Goal: Task Accomplishment & Management: Use online tool/utility

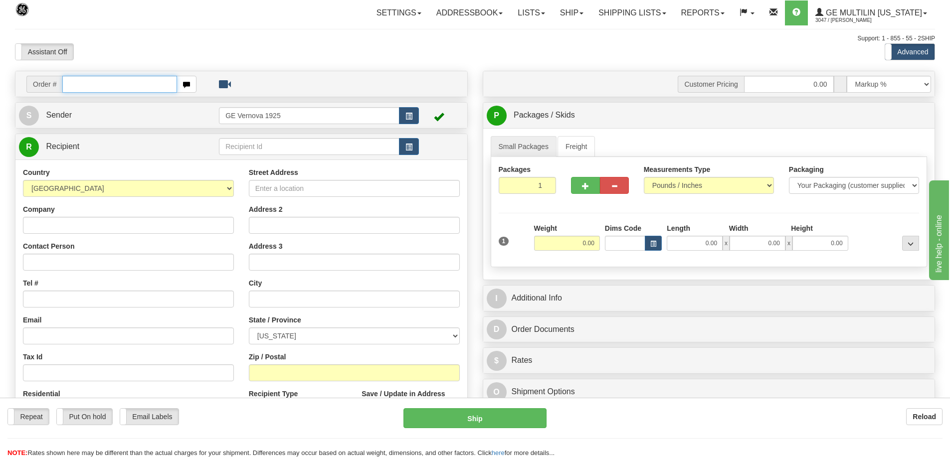
click at [71, 80] on input "text" at bounding box center [119, 84] width 115 height 17
type input "86679522"
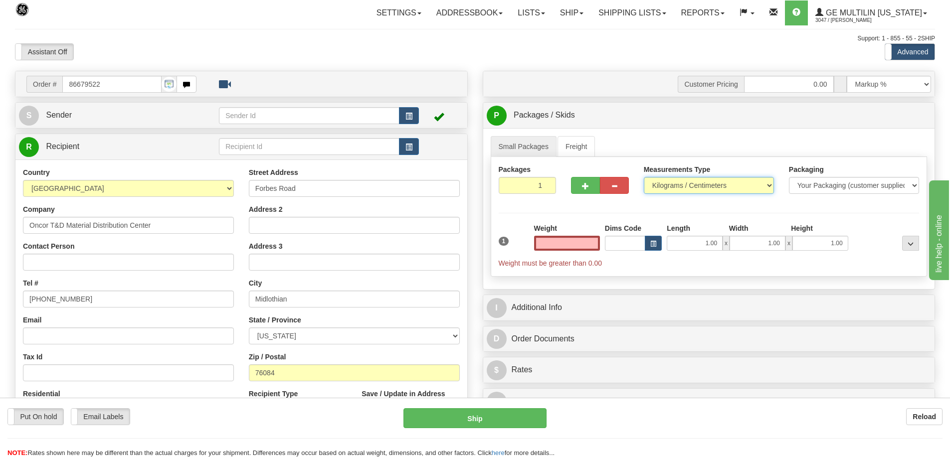
type input "0.00"
click at [766, 184] on select "Pounds / Inches Kilograms / Centimeters" at bounding box center [709, 185] width 130 height 17
select select "0"
click at [644, 177] on select "Pounds / Inches Kilograms / Centimeters" at bounding box center [709, 185] width 130 height 17
click at [598, 243] on input "0.00" at bounding box center [567, 243] width 66 height 15
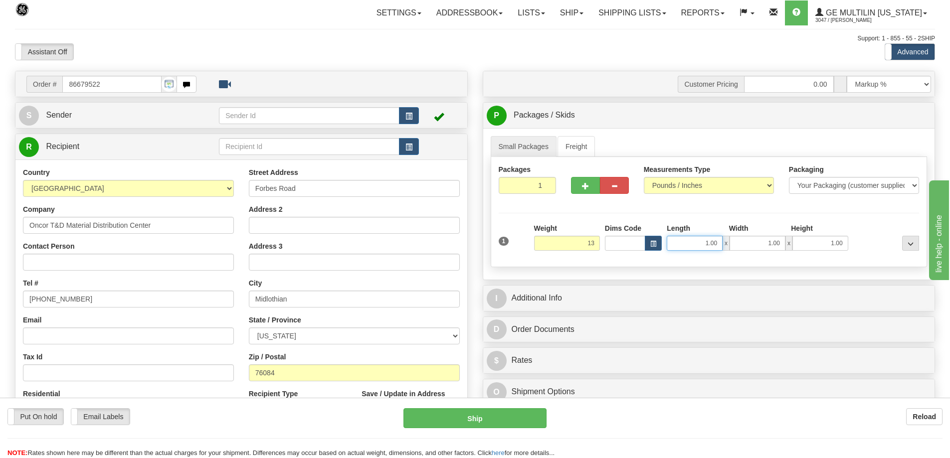
type input "13.00"
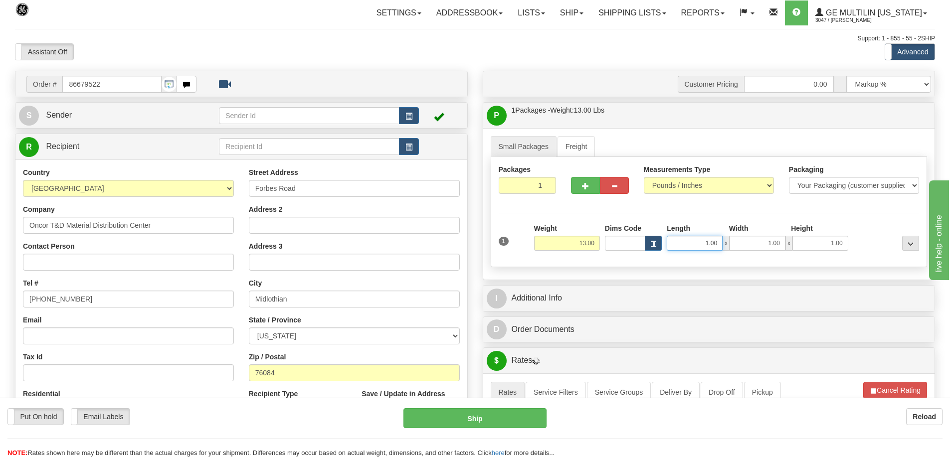
click at [720, 242] on input "1.00" at bounding box center [695, 243] width 56 height 15
type input "1"
type input "6.00"
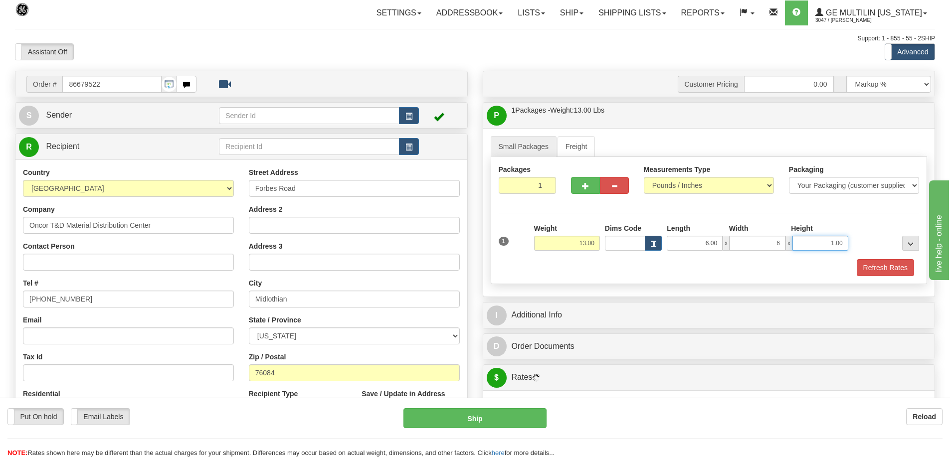
type input "6.00"
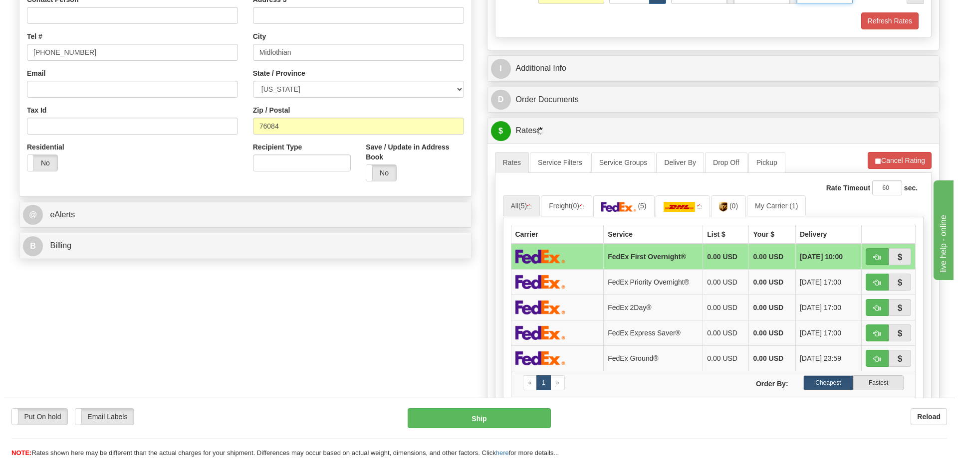
scroll to position [249, 0]
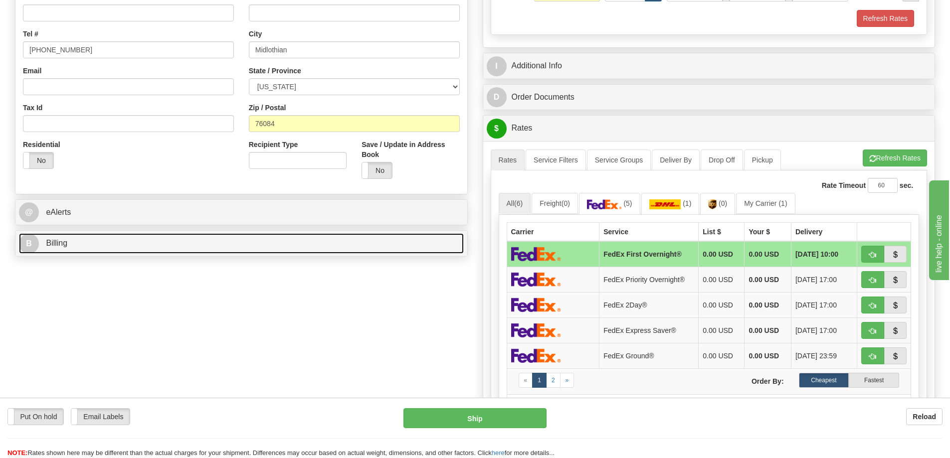
type input "20.00"
click at [184, 244] on link "B Billing" at bounding box center [241, 243] width 445 height 20
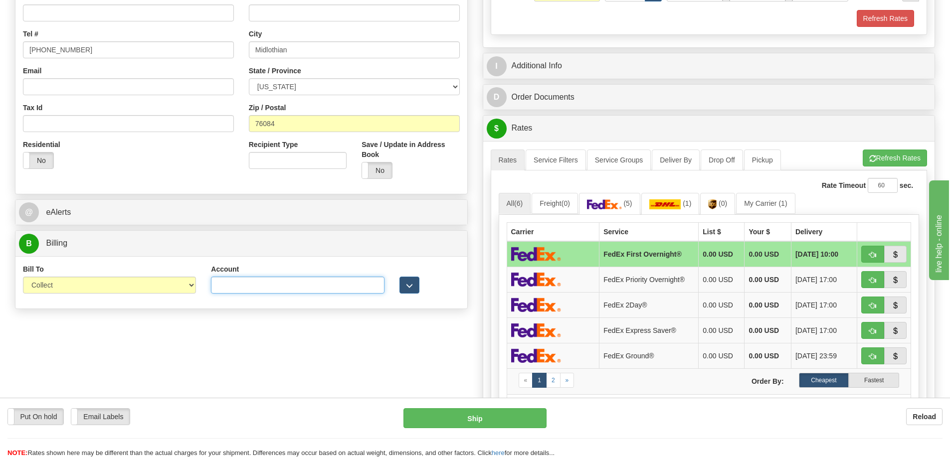
click at [239, 285] on input "Account" at bounding box center [297, 285] width 173 height 17
paste input "169538360"
type input "169538360"
click at [396, 357] on div "Order # 86679522 S Sender" at bounding box center [474, 186] width 935 height 731
click at [414, 287] on button "button" at bounding box center [410, 285] width 20 height 17
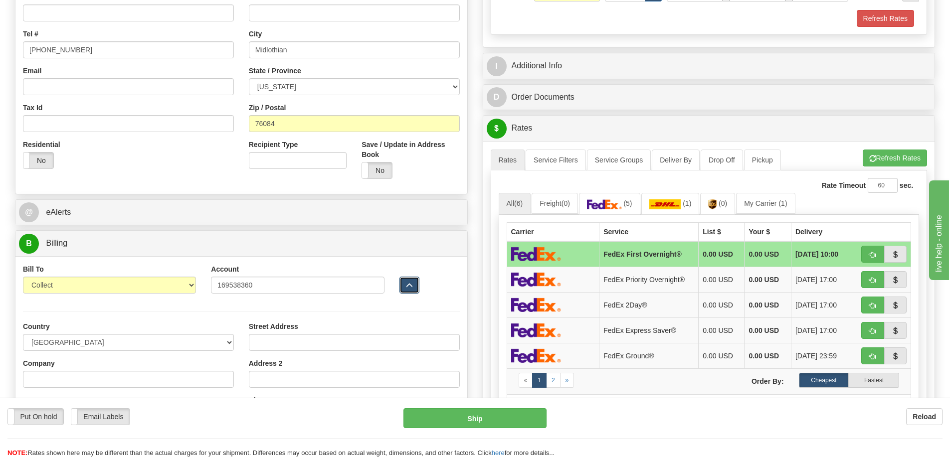
click at [414, 287] on button "button" at bounding box center [410, 285] width 20 height 17
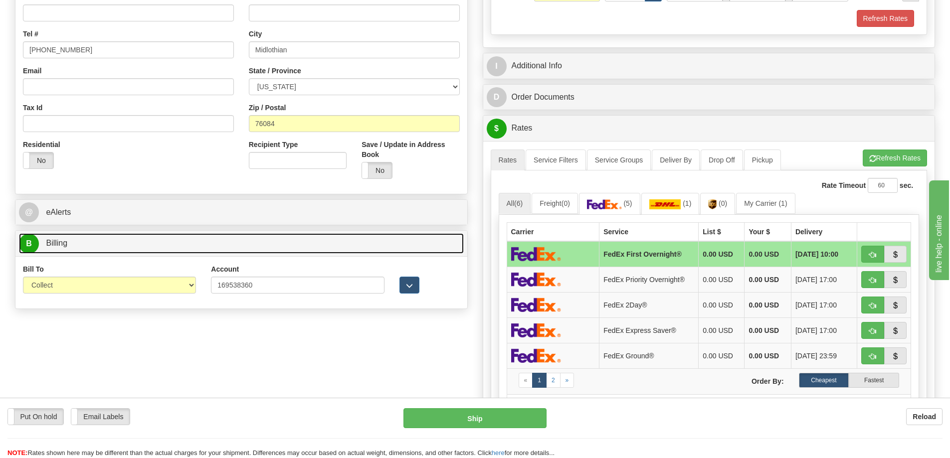
click at [266, 243] on link "B Billing" at bounding box center [241, 243] width 445 height 20
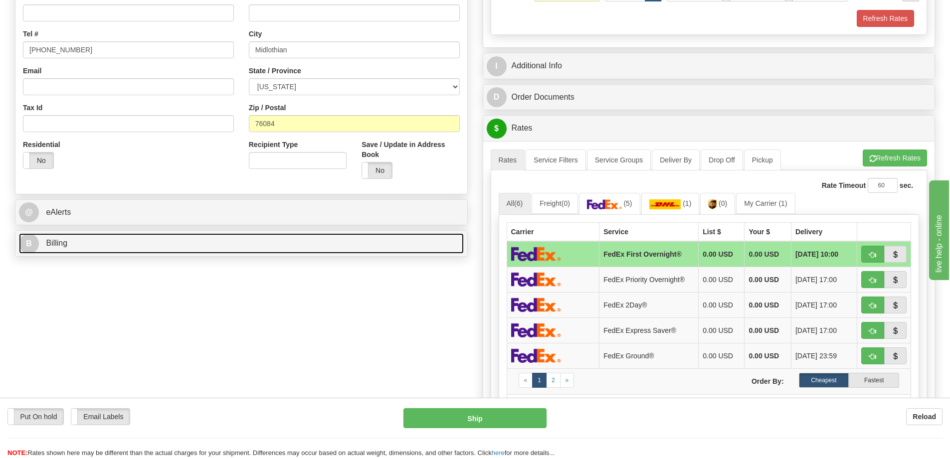
click at [266, 243] on link "B Billing" at bounding box center [241, 243] width 445 height 20
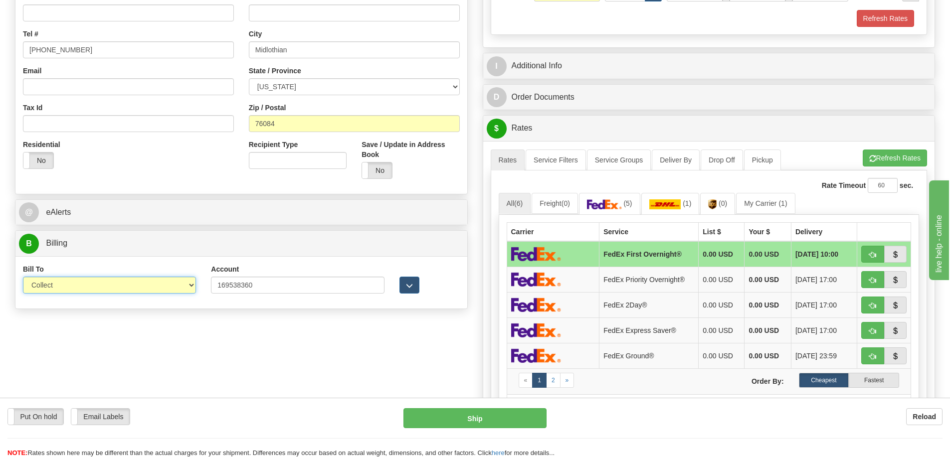
click at [192, 287] on select "Sender Recipient Third Party Collect" at bounding box center [109, 285] width 173 height 17
select select "2"
click at [23, 277] on select "Sender Recipient Third Party Collect" at bounding box center [109, 285] width 173 height 17
click at [869, 356] on span "button" at bounding box center [872, 357] width 7 height 6
type input "92"
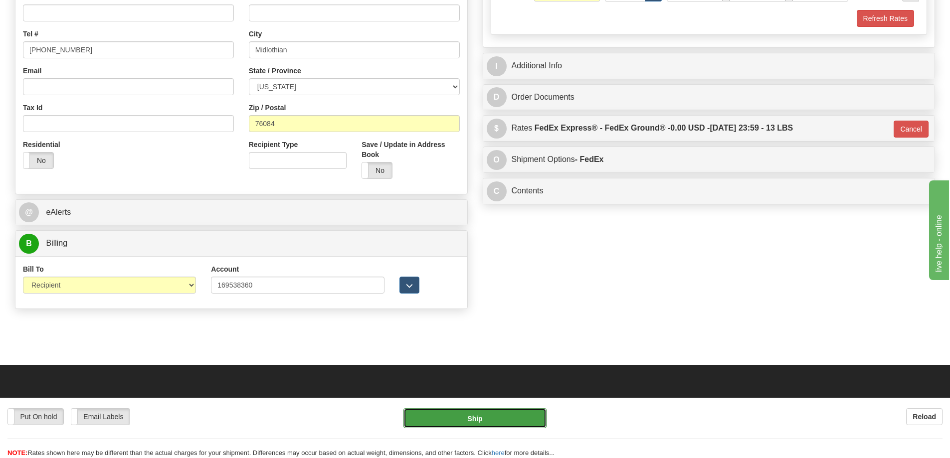
click at [472, 421] on button "Ship" at bounding box center [474, 418] width 143 height 20
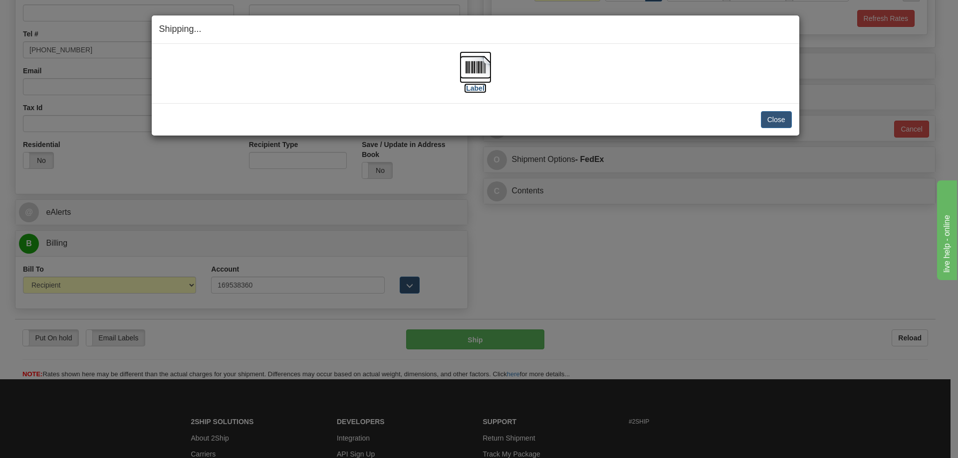
click at [477, 72] on img at bounding box center [475, 67] width 32 height 32
click at [778, 123] on button "Close" at bounding box center [776, 119] width 31 height 17
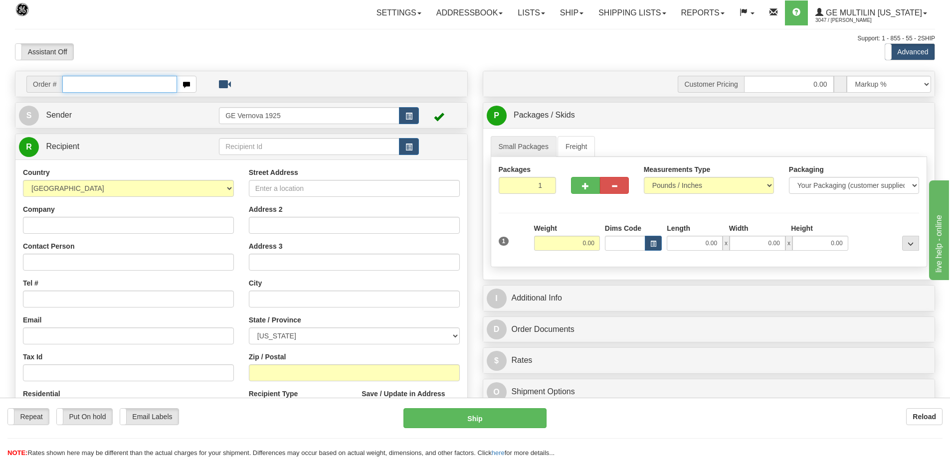
click at [102, 82] on input "text" at bounding box center [119, 84] width 115 height 17
type input "86679530"
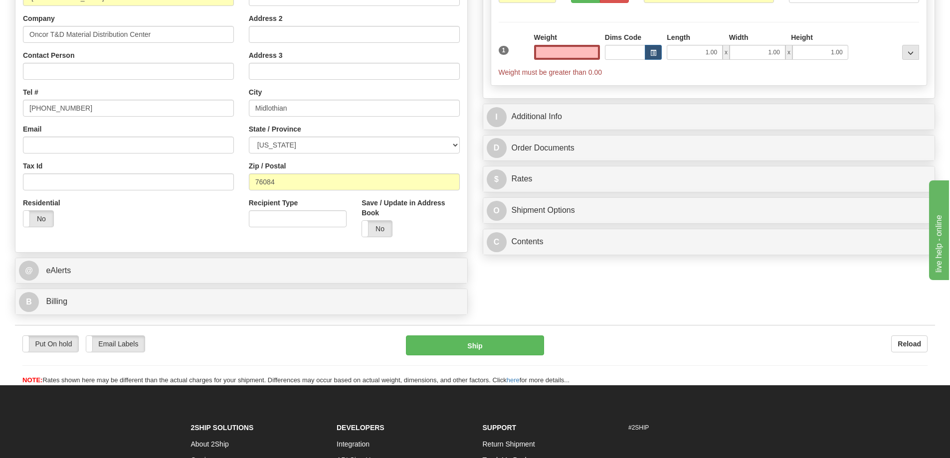
scroll to position [200, 0]
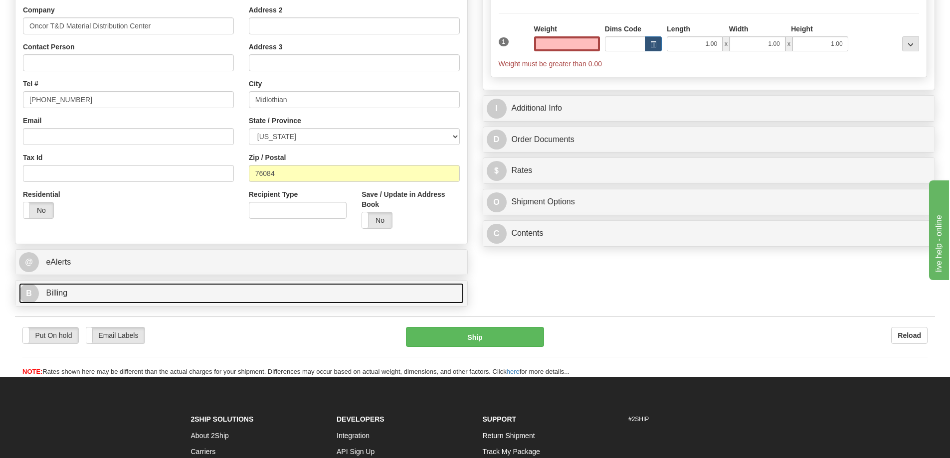
type input "0.00"
click at [151, 299] on link "B Billing" at bounding box center [241, 293] width 445 height 20
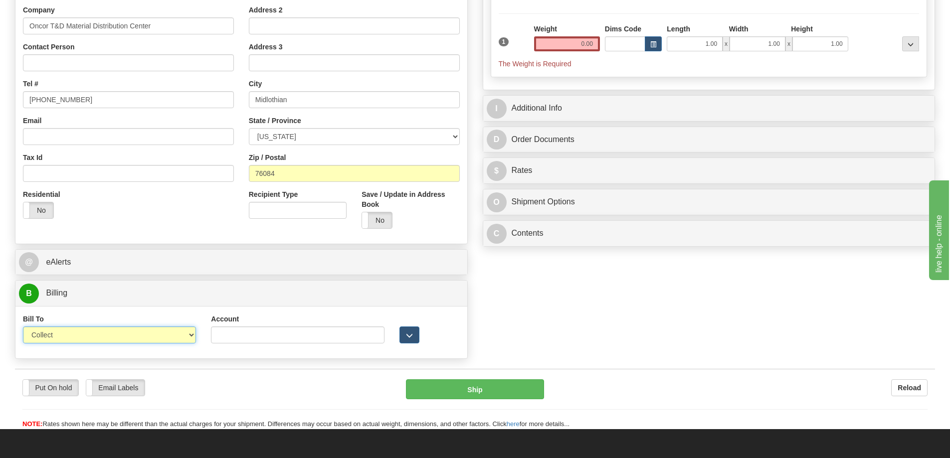
click at [186, 335] on select "Sender Recipient Third Party Collect" at bounding box center [109, 335] width 173 height 17
select select "2"
click at [23, 327] on select "Sender Recipient Third Party Collect" at bounding box center [109, 335] width 173 height 17
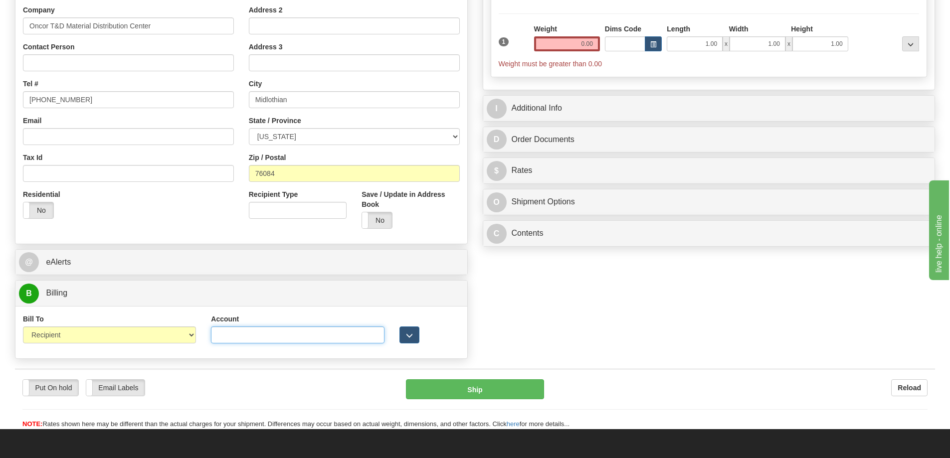
click at [224, 337] on input "Account" at bounding box center [297, 335] width 173 height 17
paste input "169538360"
type input "169538360"
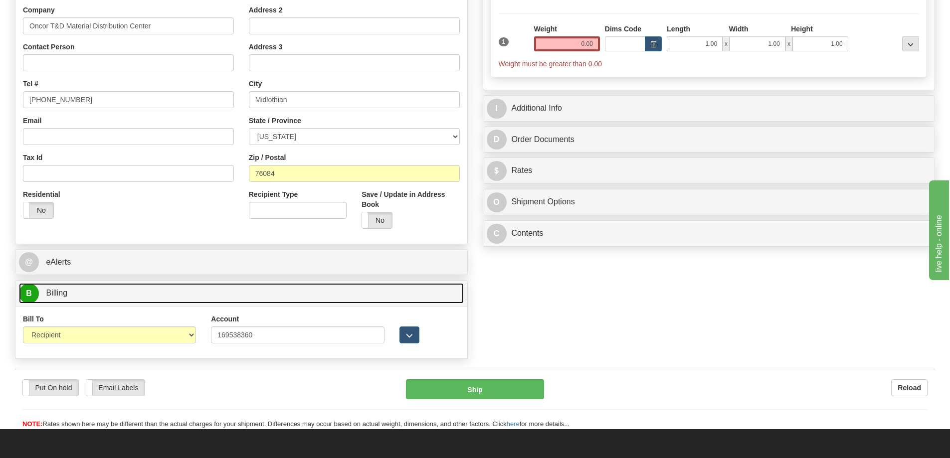
click at [293, 287] on link "B Billing" at bounding box center [241, 293] width 445 height 20
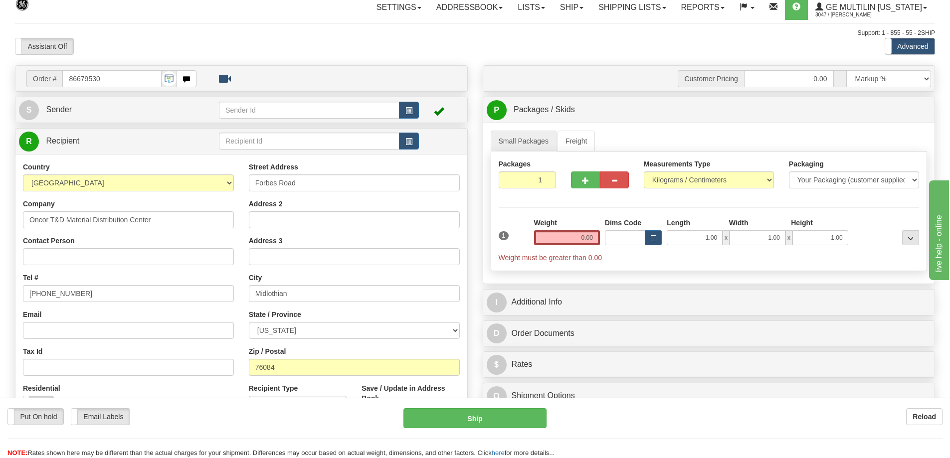
scroll to position [0, 0]
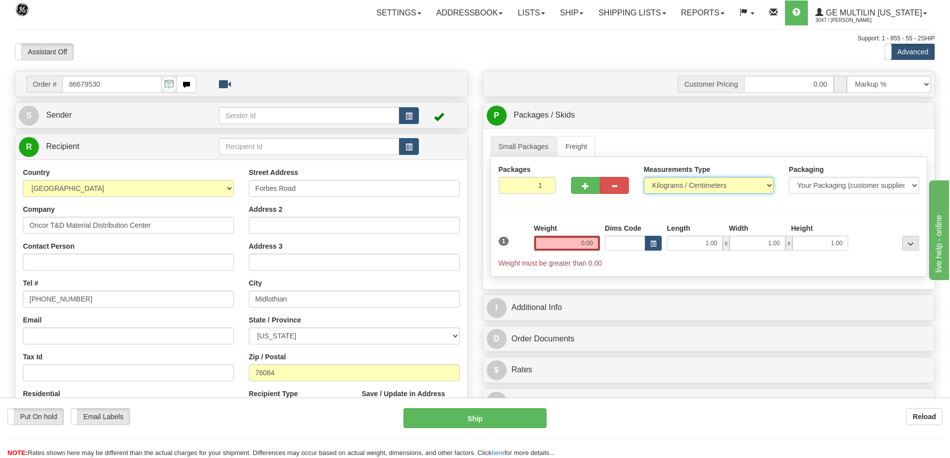
click at [768, 187] on select "Pounds / Inches Kilograms / Centimeters" at bounding box center [709, 185] width 130 height 17
select select "0"
click at [644, 177] on select "Pounds / Inches Kilograms / Centimeters" at bounding box center [709, 185] width 130 height 17
click at [594, 242] on input "0.00" at bounding box center [567, 243] width 66 height 15
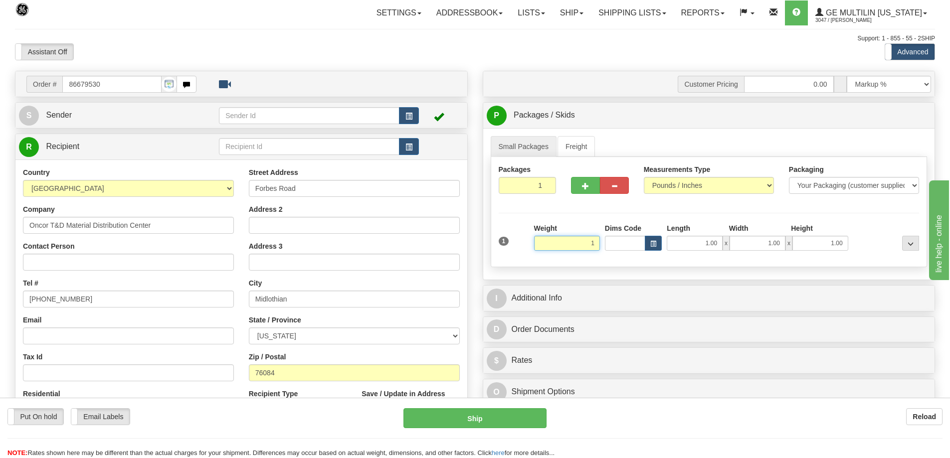
click button "Delete" at bounding box center [0, 0] width 0 height 0
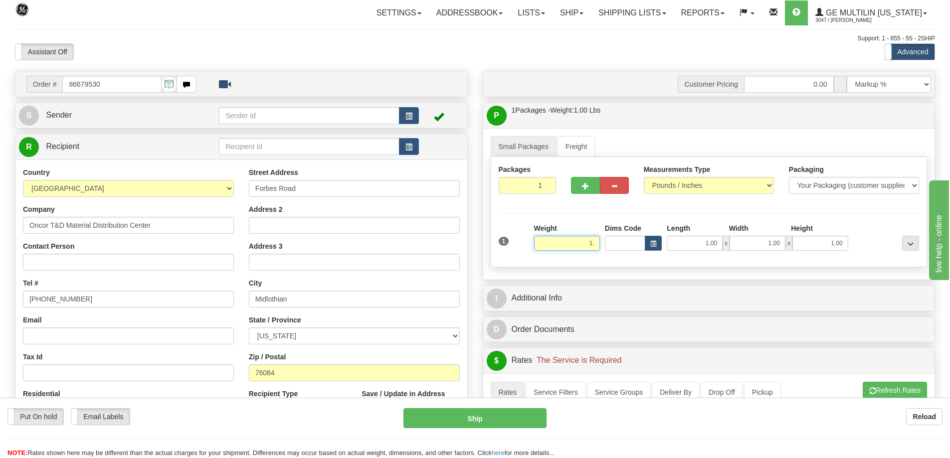
type input "1"
type input "13.00"
click at [720, 242] on input "1.00" at bounding box center [695, 243] width 56 height 15
type input "1"
type input "6.00"
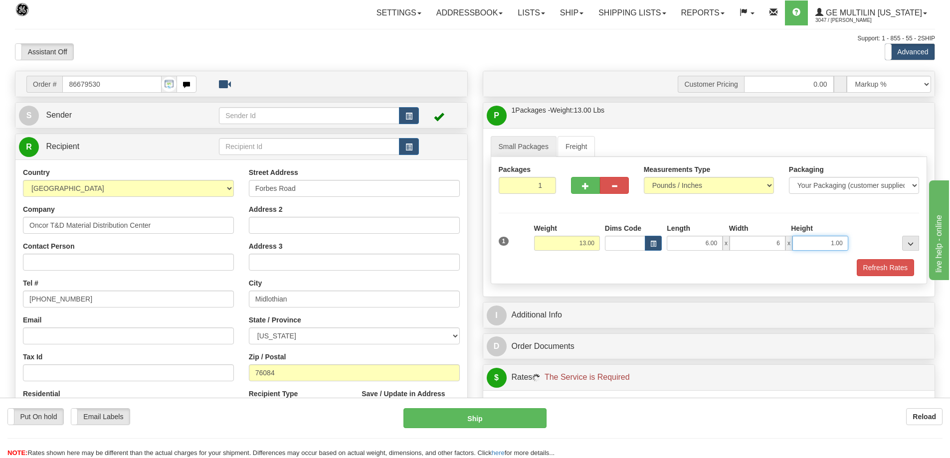
type input "6.00"
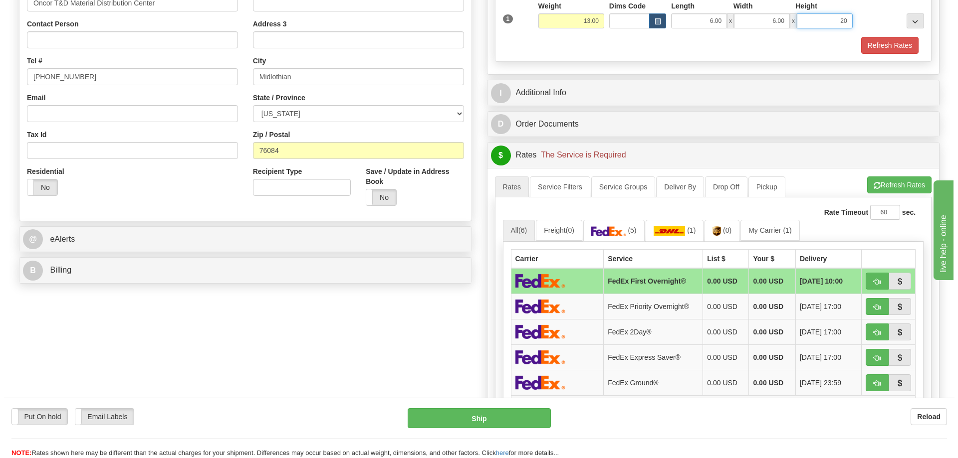
scroll to position [249, 0]
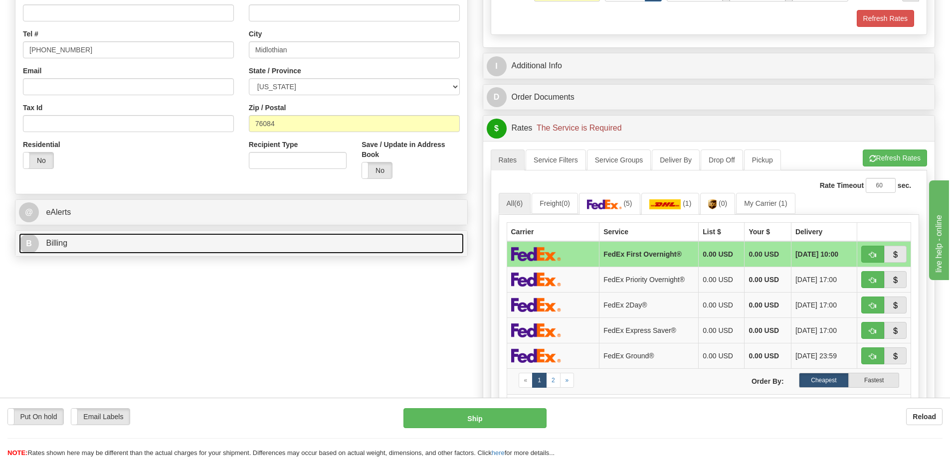
type input "20.00"
click at [273, 251] on link "B Billing" at bounding box center [241, 243] width 445 height 20
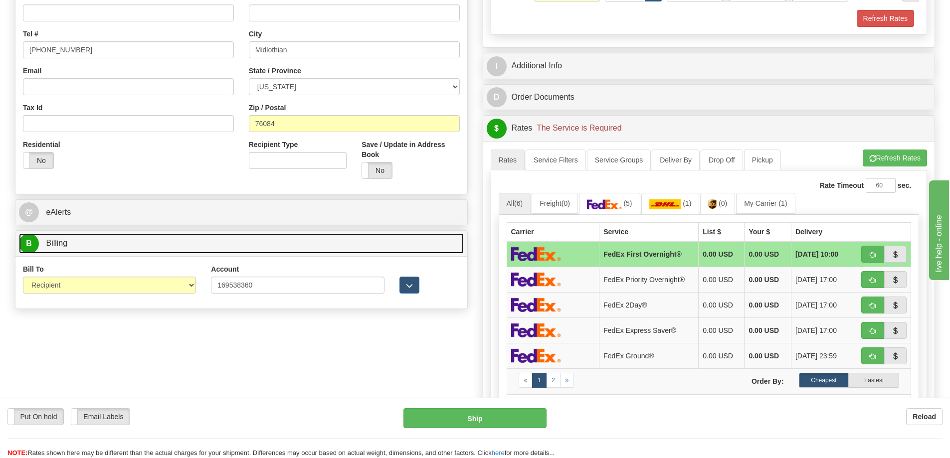
click at [283, 251] on link "B Billing" at bounding box center [241, 243] width 445 height 20
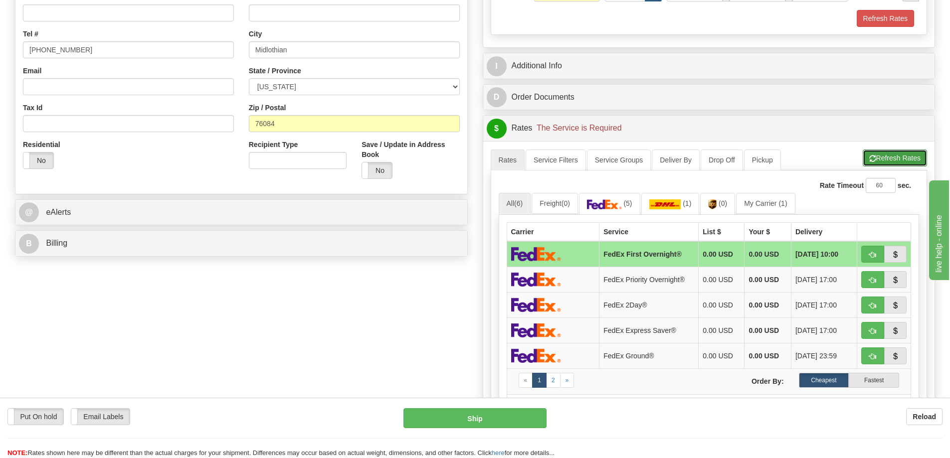
click at [880, 156] on button "Refresh Rates" at bounding box center [895, 158] width 64 height 17
click at [872, 360] on span "button" at bounding box center [872, 357] width 7 height 6
type input "92"
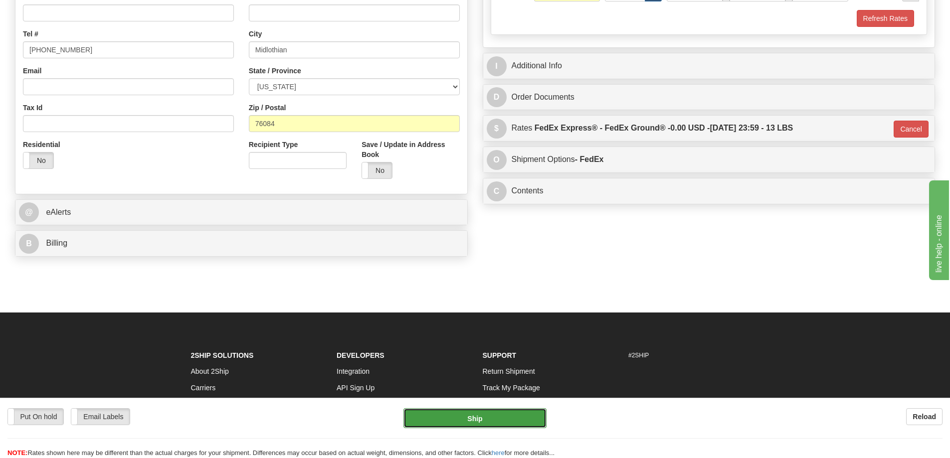
click at [501, 423] on button "Ship" at bounding box center [474, 418] width 143 height 20
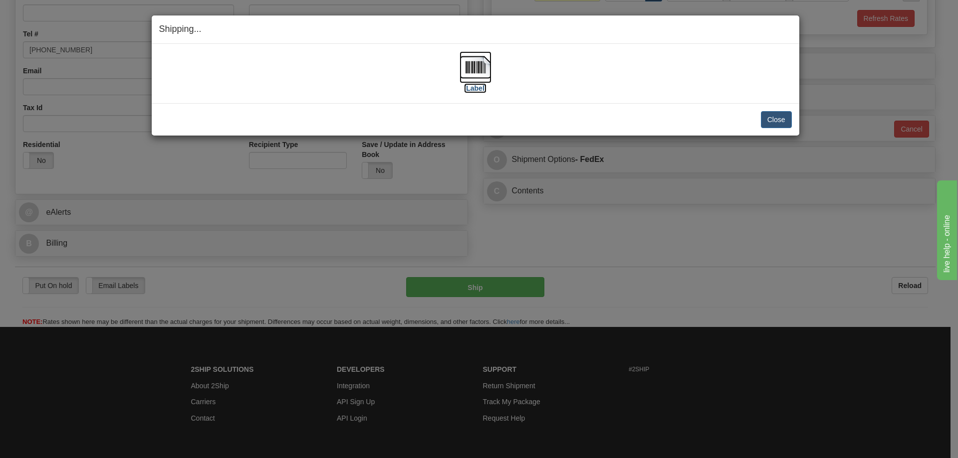
click at [478, 75] on img at bounding box center [475, 67] width 32 height 32
click at [779, 116] on button "Close" at bounding box center [776, 119] width 31 height 17
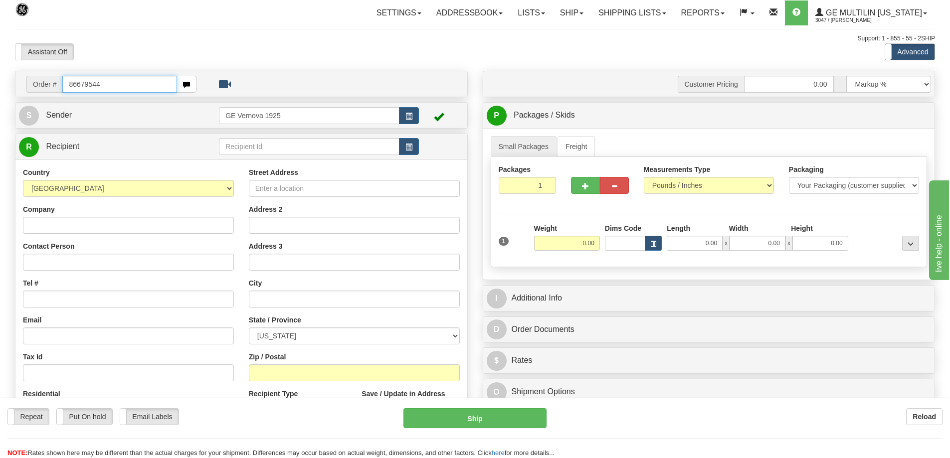
type input "86679544"
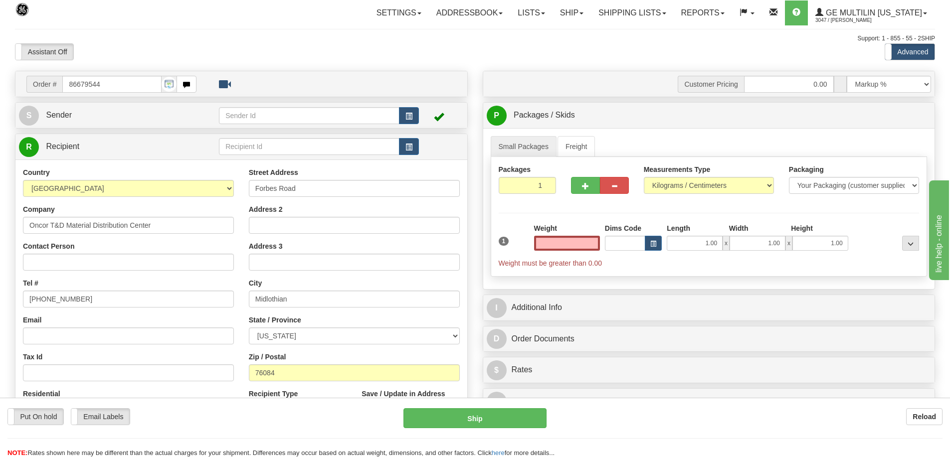
type input "0.00"
click at [251, 192] on input "Forbes Road" at bounding box center [354, 188] width 211 height 17
paste input "5757"
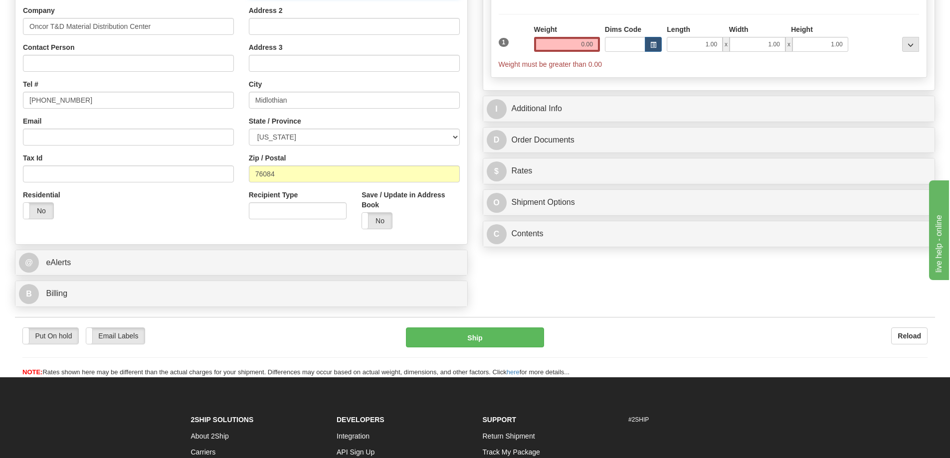
scroll to position [200, 0]
type input "[STREET_ADDRESS]"
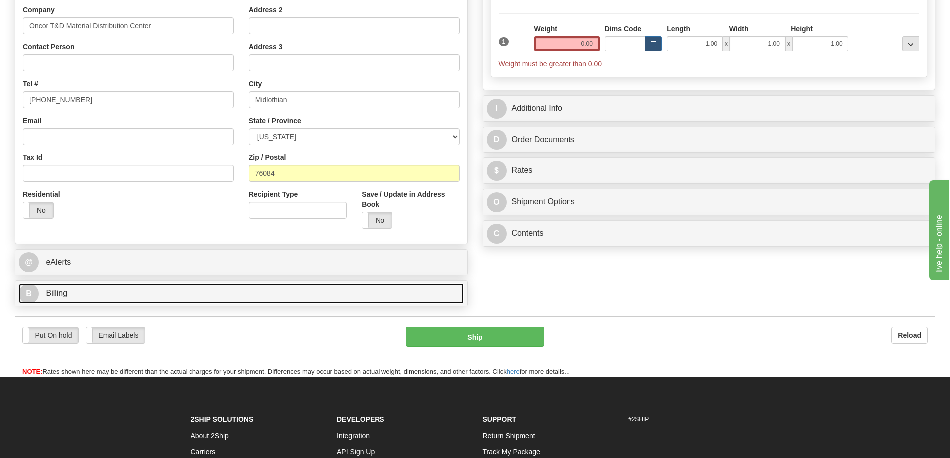
click at [133, 292] on link "B Billing" at bounding box center [241, 293] width 445 height 20
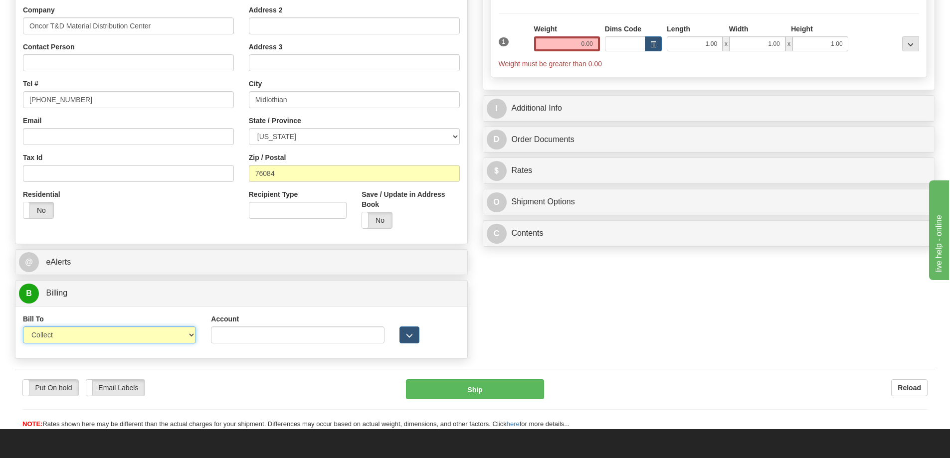
click at [188, 334] on select "Sender Recipient Third Party Collect" at bounding box center [109, 335] width 173 height 17
select select "2"
click at [23, 327] on select "Sender Recipient Third Party Collect" at bounding box center [109, 335] width 173 height 17
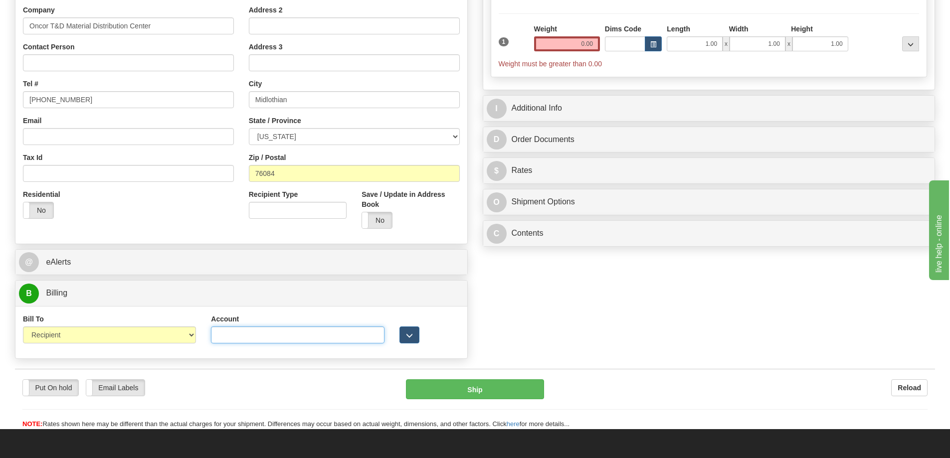
click at [231, 332] on input "Account" at bounding box center [297, 335] width 173 height 17
paste input "169538360"
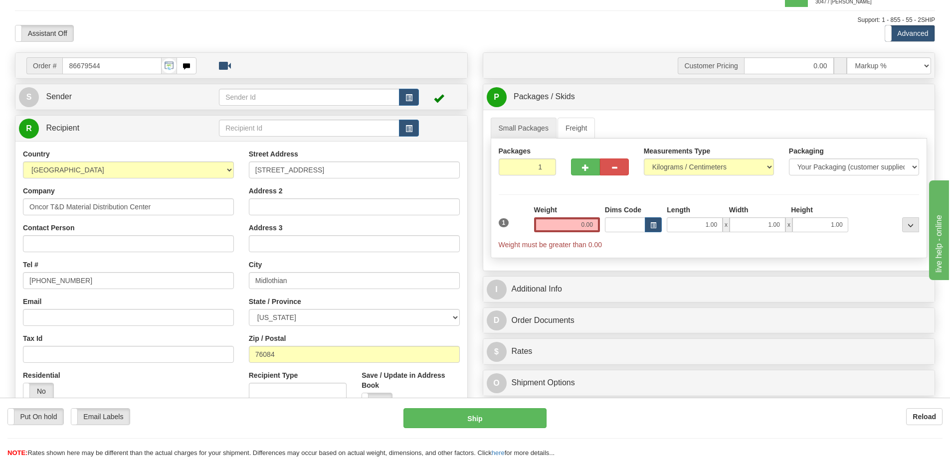
scroll to position [0, 0]
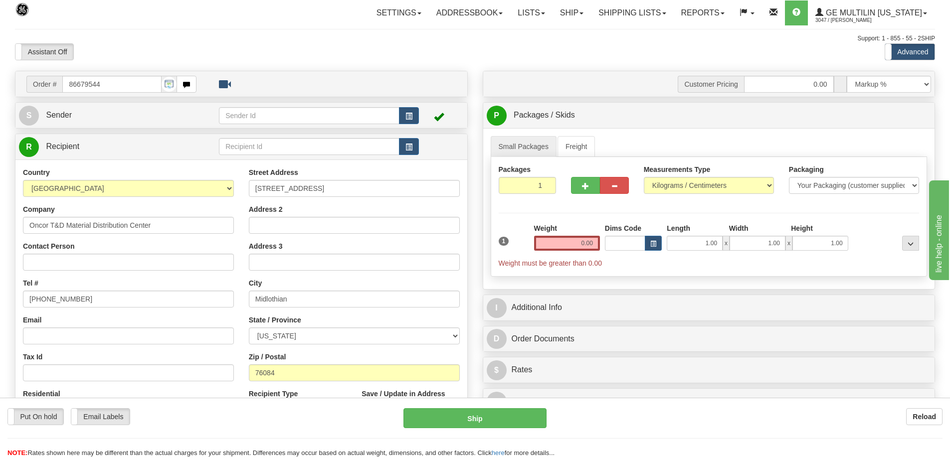
type input "169538360"
click at [765, 184] on select "Pounds / Inches Kilograms / Centimeters" at bounding box center [709, 185] width 130 height 17
select select "0"
click at [644, 177] on select "Pounds / Inches Kilograms / Centimeters" at bounding box center [709, 185] width 130 height 17
click at [598, 245] on input "0.00" at bounding box center [567, 243] width 66 height 15
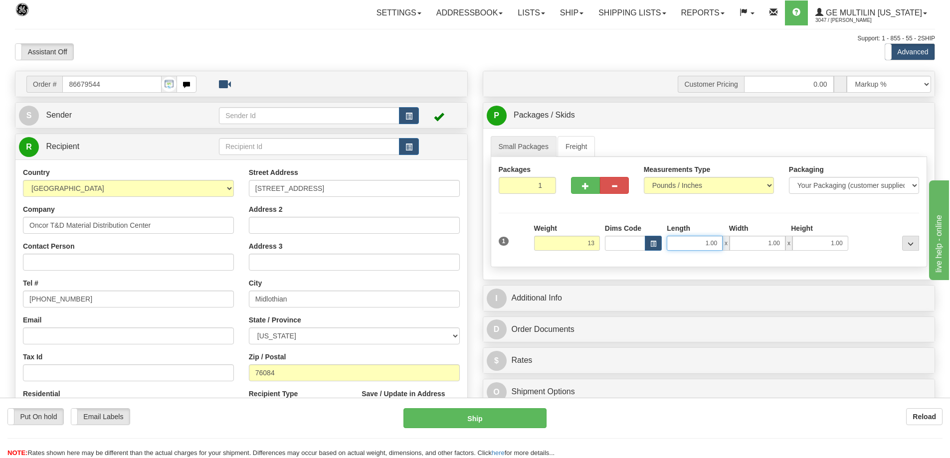
type input "13.00"
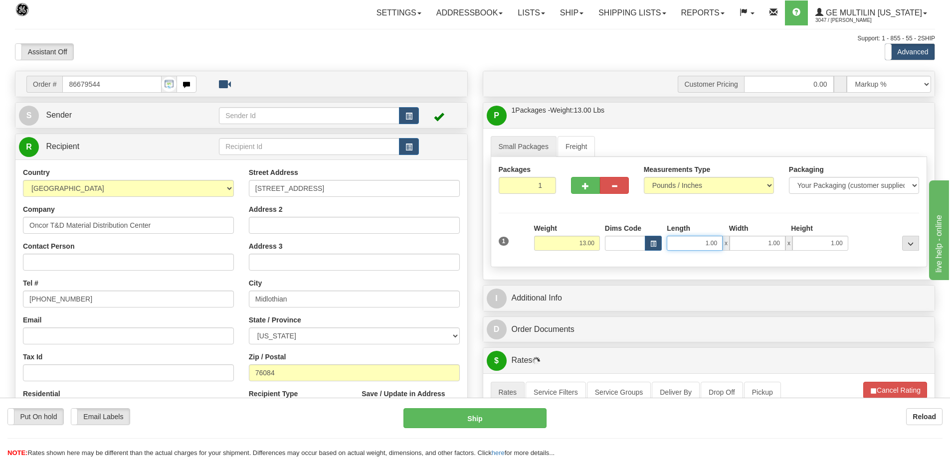
click at [722, 241] on input "1.00" at bounding box center [695, 243] width 56 height 15
type input "1"
type input "6.00"
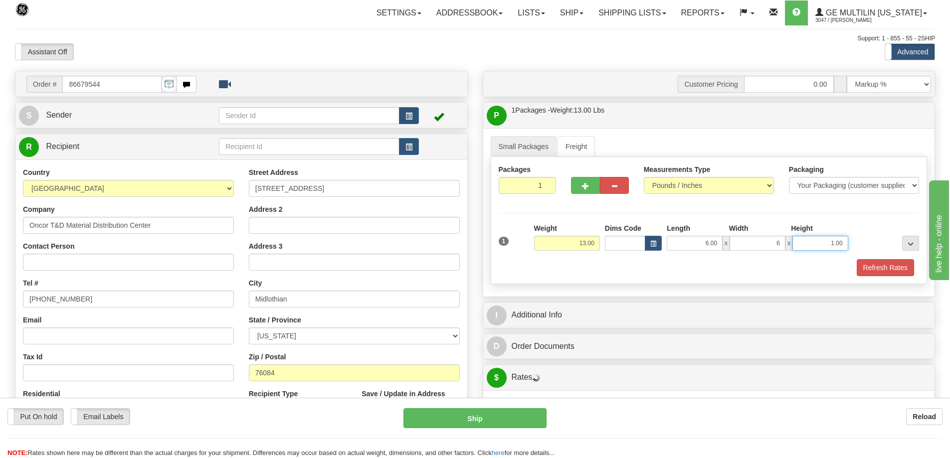
type input "6.00"
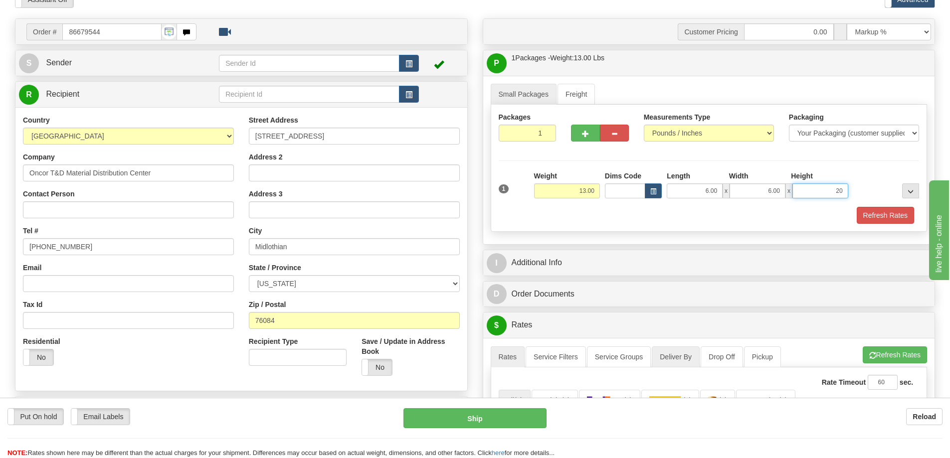
scroll to position [150, 0]
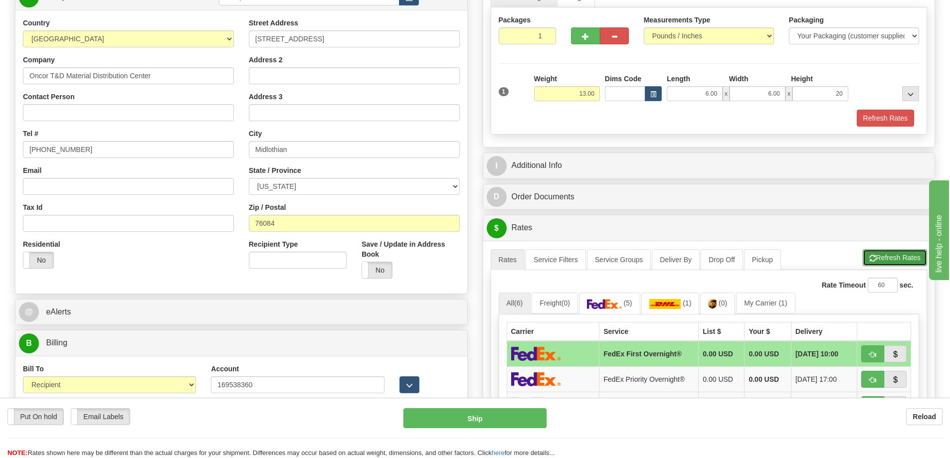
type input "20.00"
click at [874, 259] on button "Refresh Rates" at bounding box center [895, 257] width 64 height 17
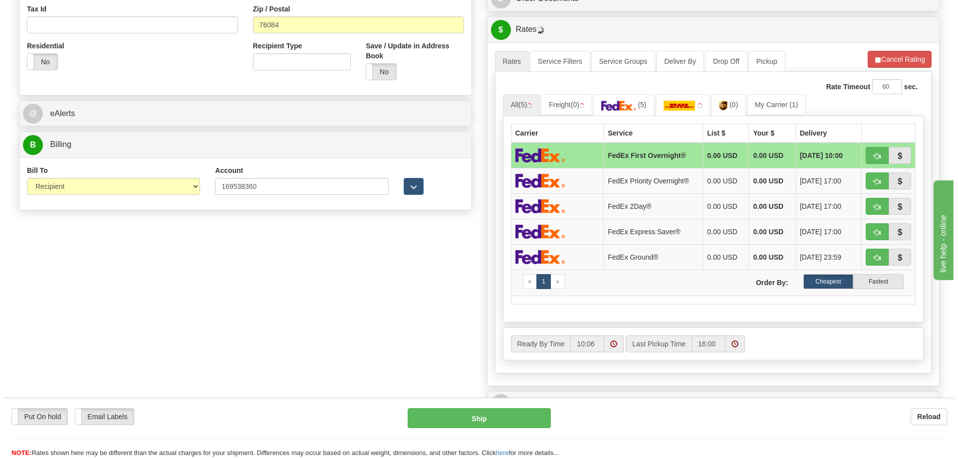
scroll to position [349, 0]
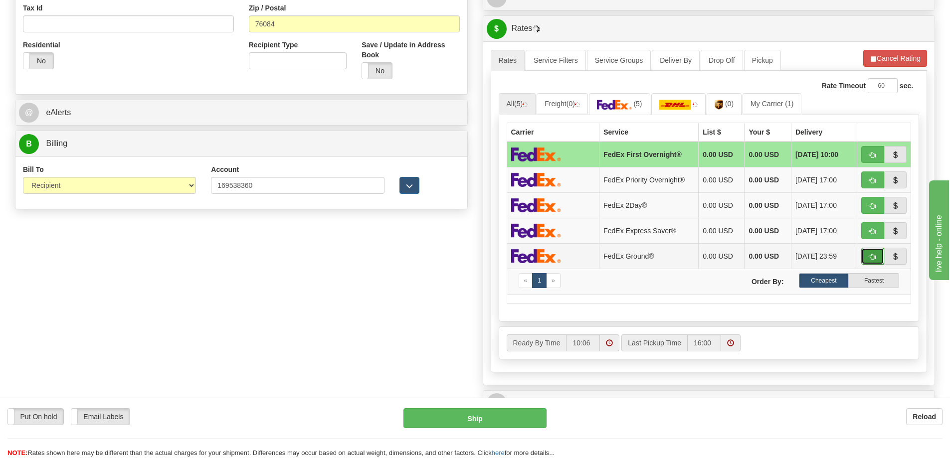
click at [873, 252] on button "button" at bounding box center [872, 256] width 23 height 17
click at [872, 256] on span "button" at bounding box center [872, 257] width 7 height 6
type input "92"
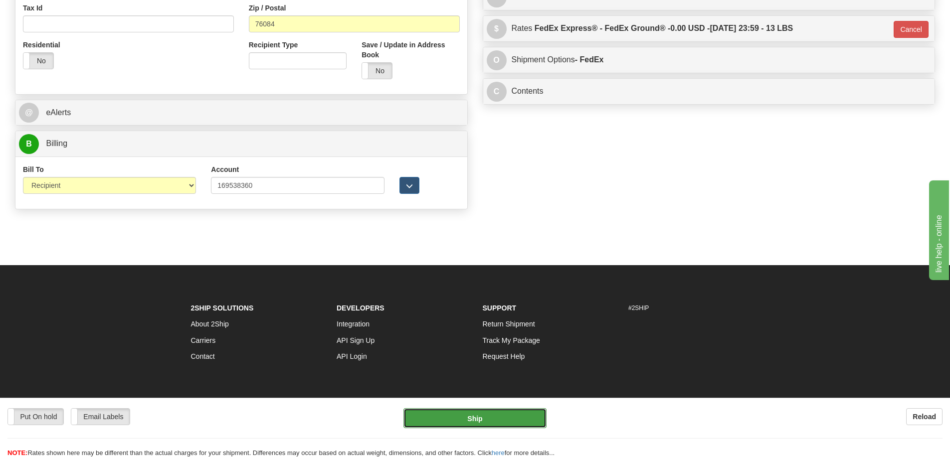
click at [478, 421] on button "Ship" at bounding box center [474, 418] width 143 height 20
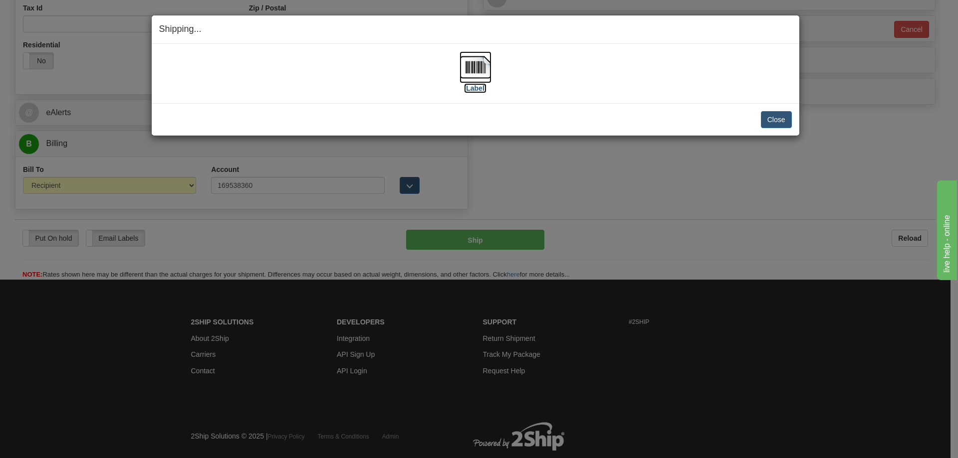
click at [480, 69] on img at bounding box center [475, 67] width 32 height 32
click at [775, 117] on button "Close" at bounding box center [776, 119] width 31 height 17
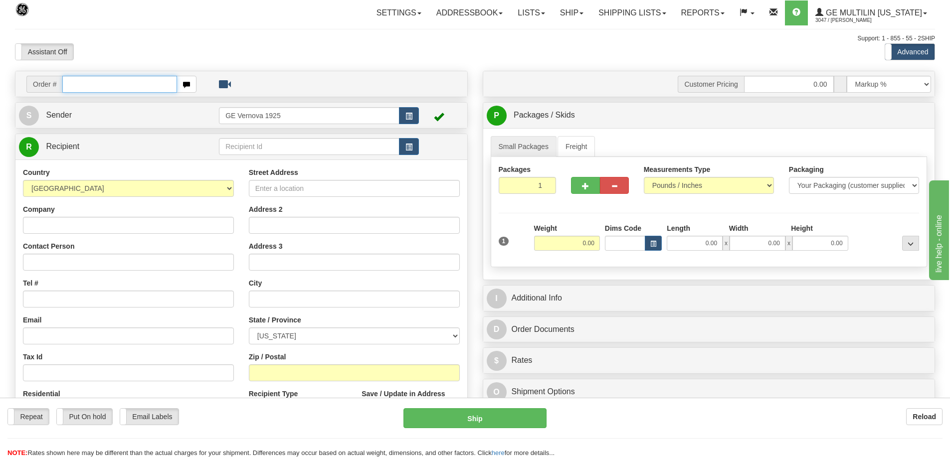
click at [87, 80] on input "text" at bounding box center [119, 84] width 115 height 17
type input "86679567"
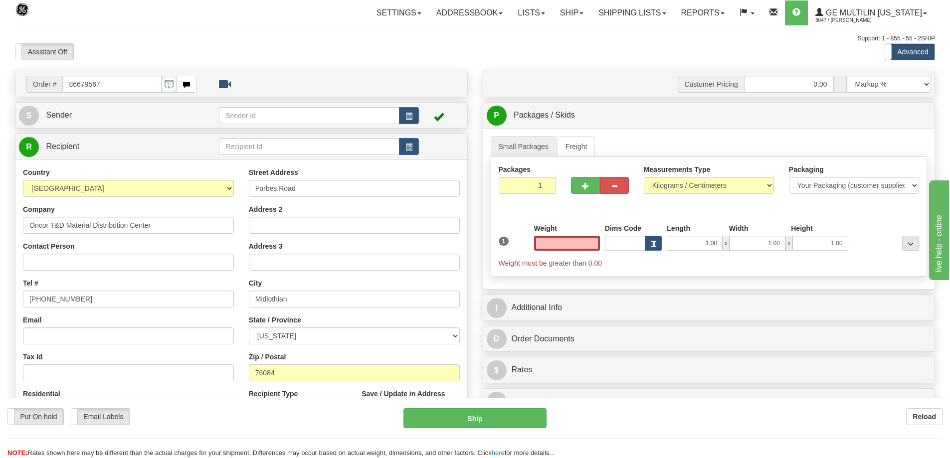
type input "0.00"
click at [252, 190] on input "Forbes Road" at bounding box center [354, 188] width 211 height 17
paste input "5757"
type input "[STREET_ADDRESS]"
click at [771, 187] on select "Pounds / Inches Kilograms / Centimeters" at bounding box center [709, 185] width 130 height 17
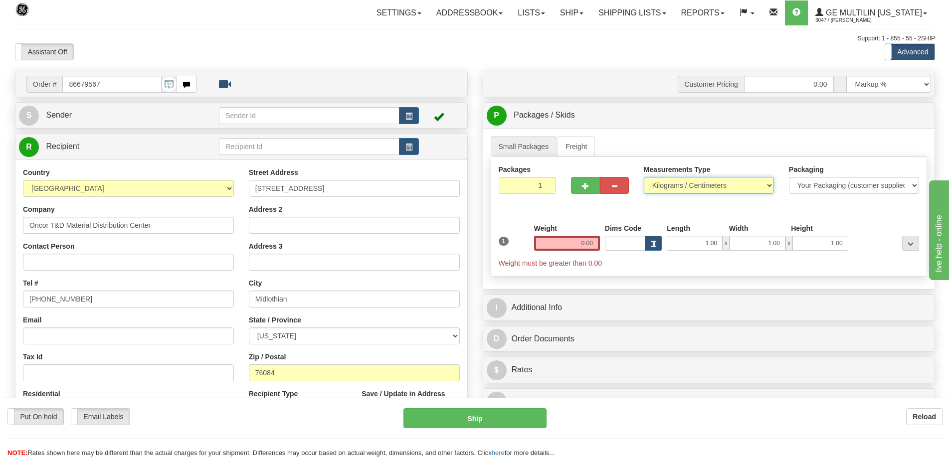
select select "0"
click at [644, 177] on select "Pounds / Inches Kilograms / Centimeters" at bounding box center [709, 185] width 130 height 17
click at [596, 243] on input "0.00" at bounding box center [567, 243] width 66 height 15
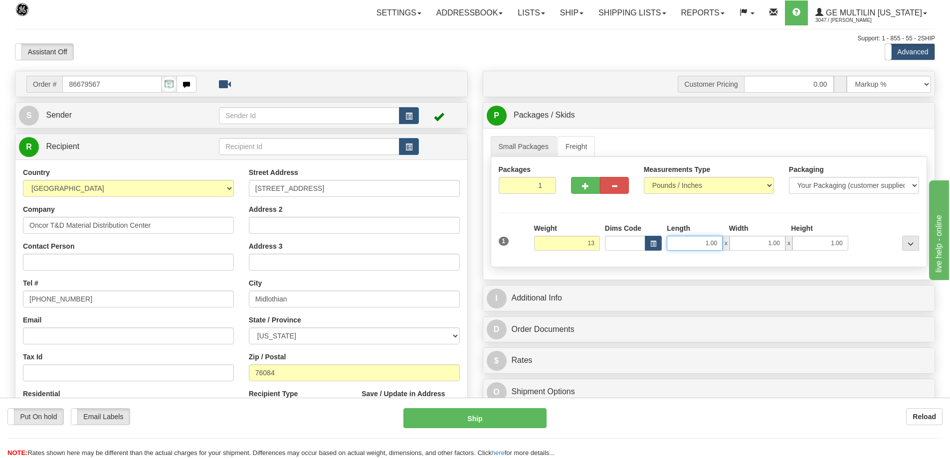
type input "13.00"
click at [720, 243] on input "1.00" at bounding box center [695, 243] width 56 height 15
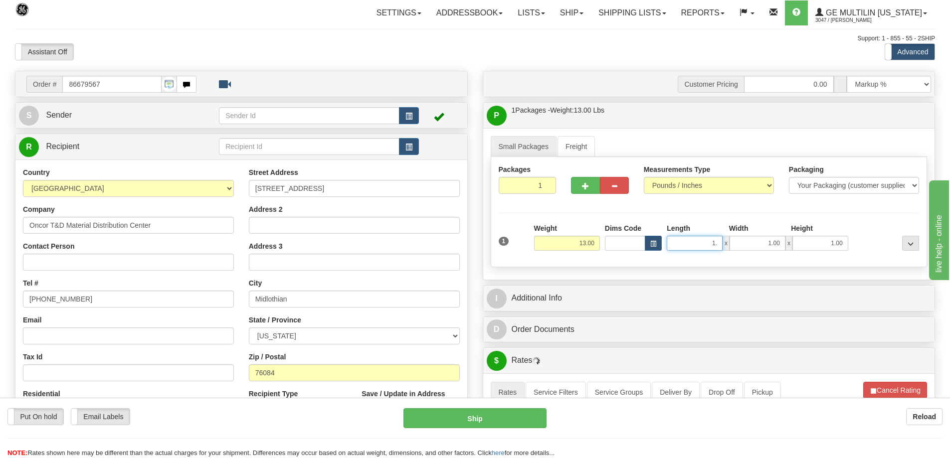
type input "1"
type input "6.00"
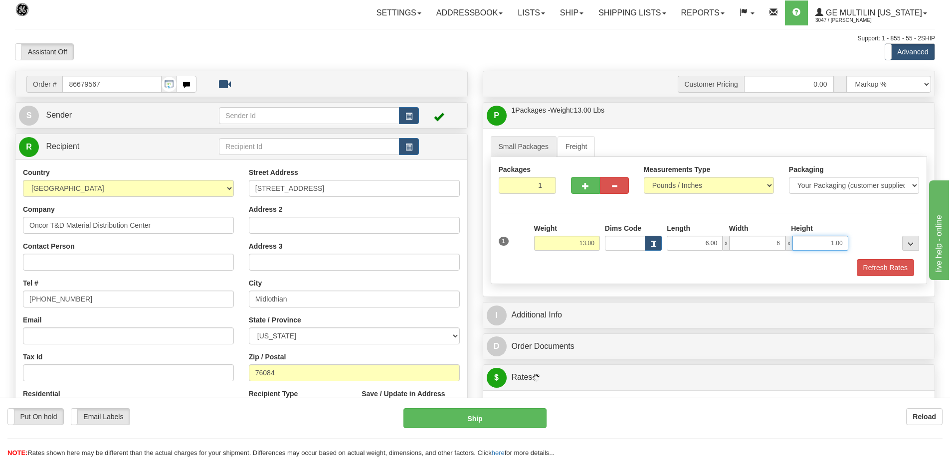
type input "6.00"
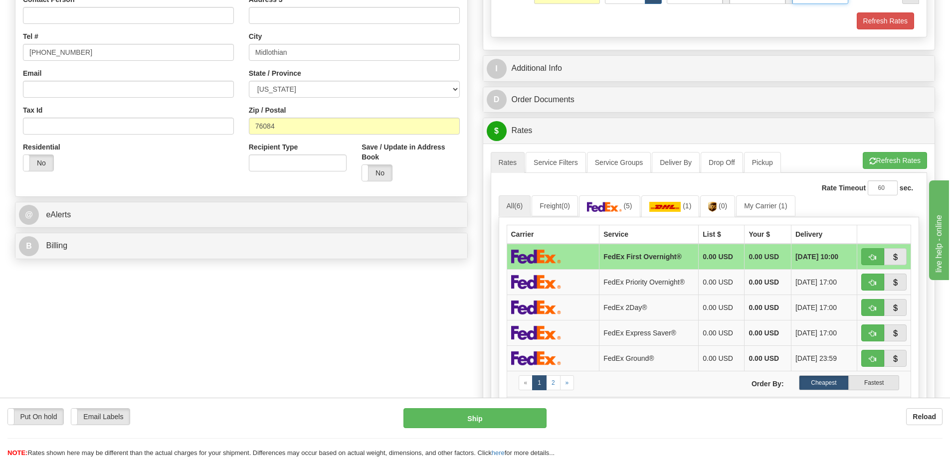
scroll to position [249, 0]
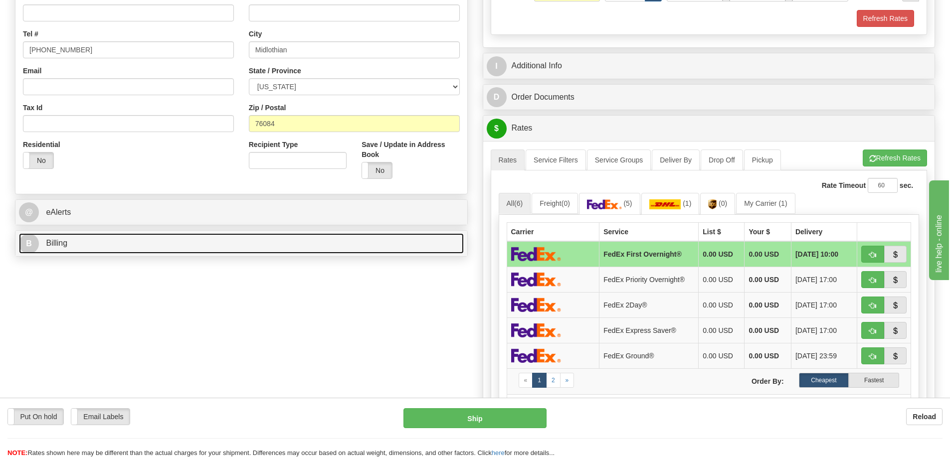
type input "20.00"
click at [159, 253] on link "B Billing" at bounding box center [241, 243] width 445 height 20
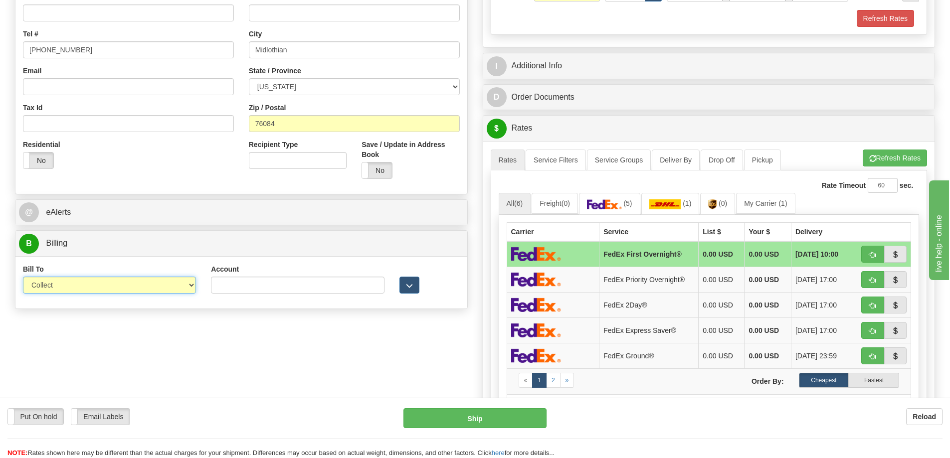
click at [191, 285] on select "Sender Recipient Third Party Collect" at bounding box center [109, 285] width 173 height 17
select select "2"
click at [23, 277] on select "Sender Recipient Third Party Collect" at bounding box center [109, 285] width 173 height 17
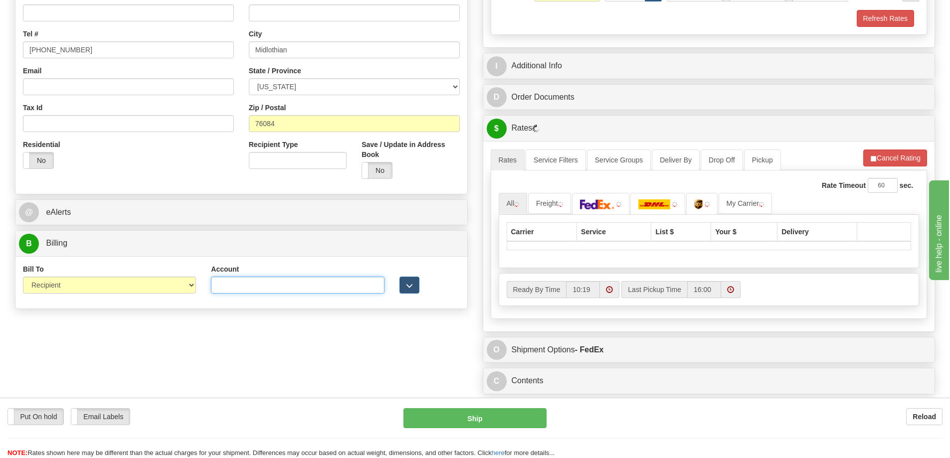
click at [221, 287] on input "Account" at bounding box center [297, 285] width 173 height 17
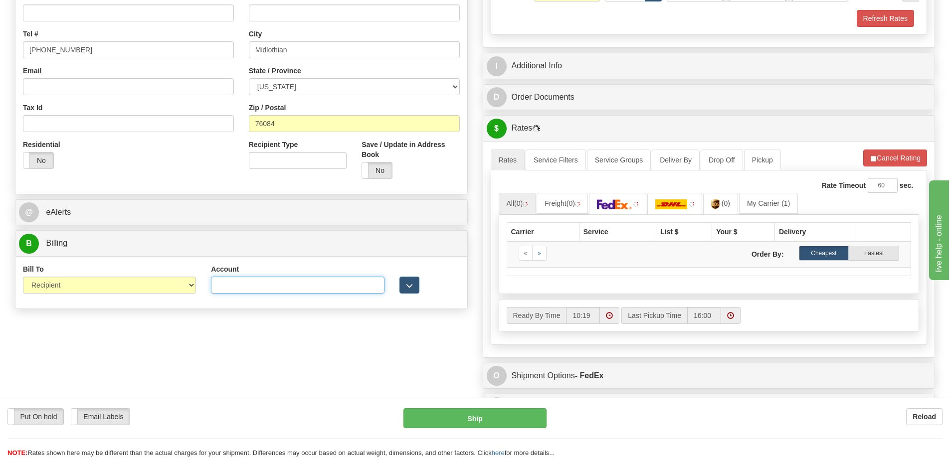
paste input "169538360"
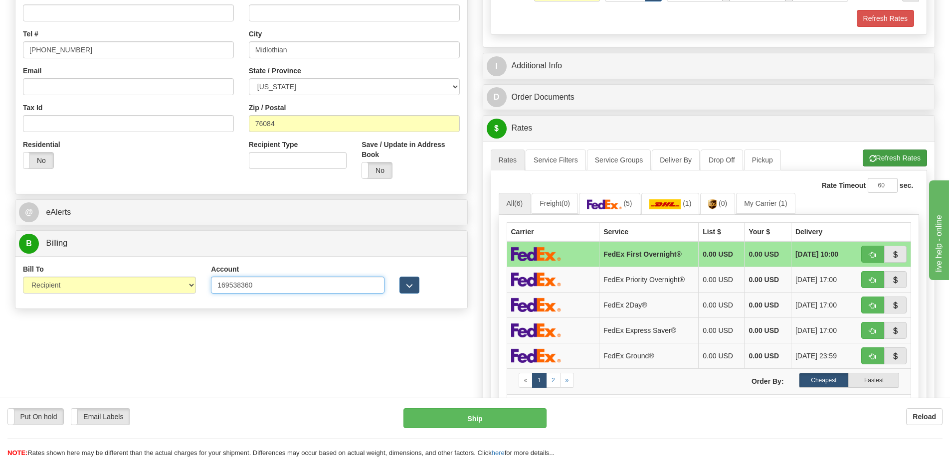
type input "169538360"
click at [881, 158] on button "Refresh Rates" at bounding box center [895, 158] width 64 height 17
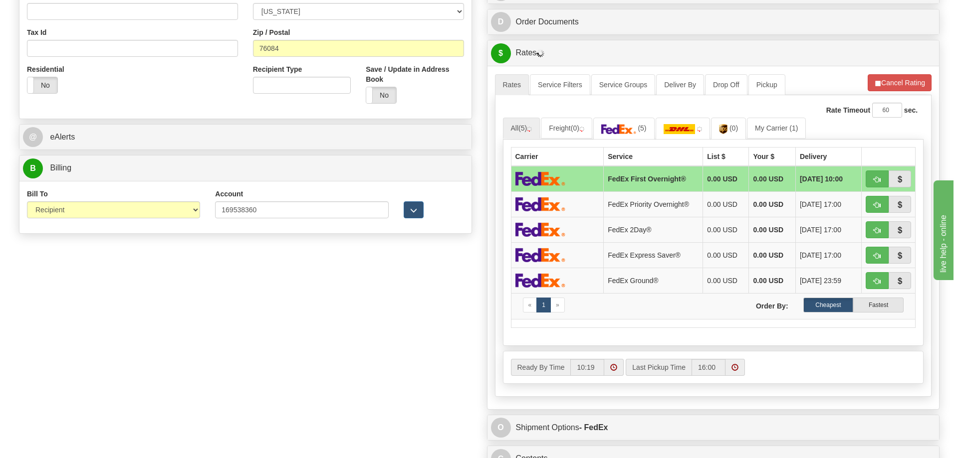
scroll to position [299, 0]
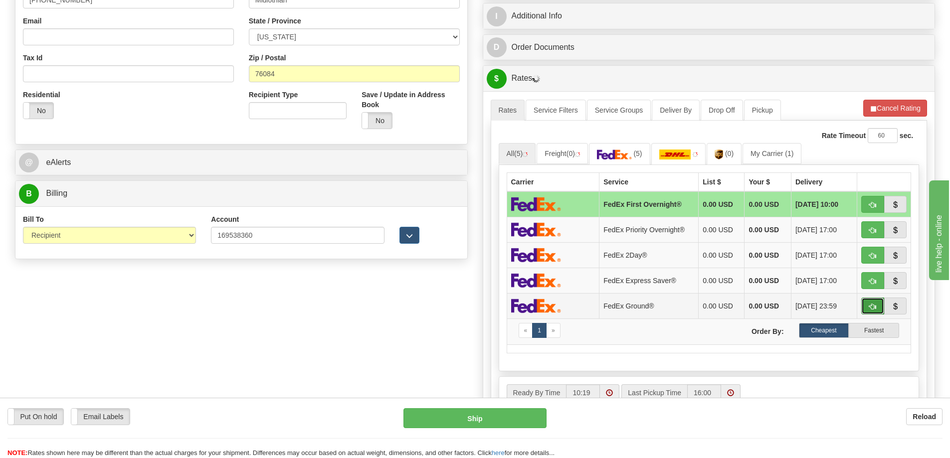
click at [868, 305] on button "button" at bounding box center [872, 306] width 23 height 17
click at [876, 306] on span "button" at bounding box center [872, 307] width 7 height 6
type input "92"
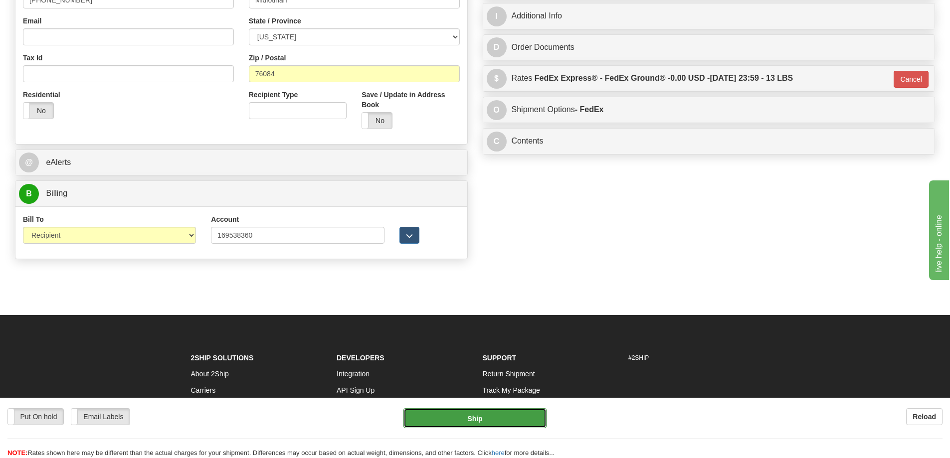
click at [478, 420] on button "Ship" at bounding box center [474, 418] width 143 height 20
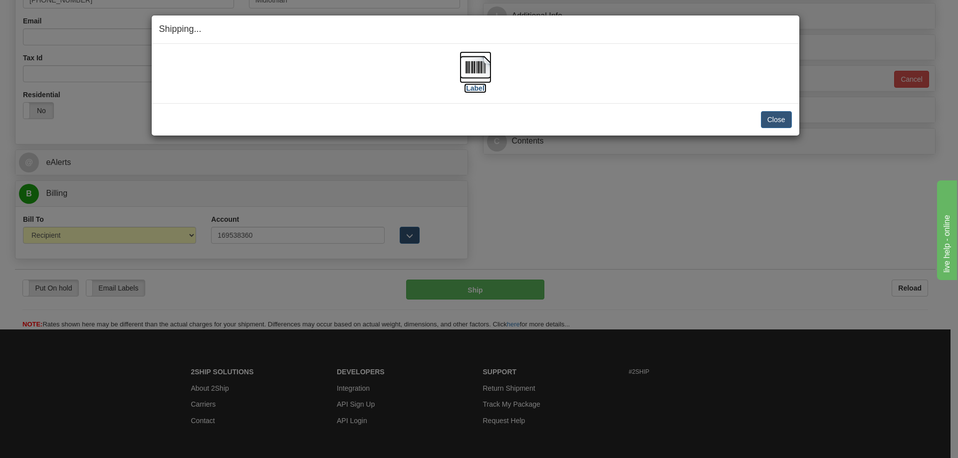
click at [468, 70] on img at bounding box center [475, 67] width 32 height 32
click at [787, 115] on button "Close" at bounding box center [776, 119] width 31 height 17
